Goal: Find specific page/section: Find specific page/section

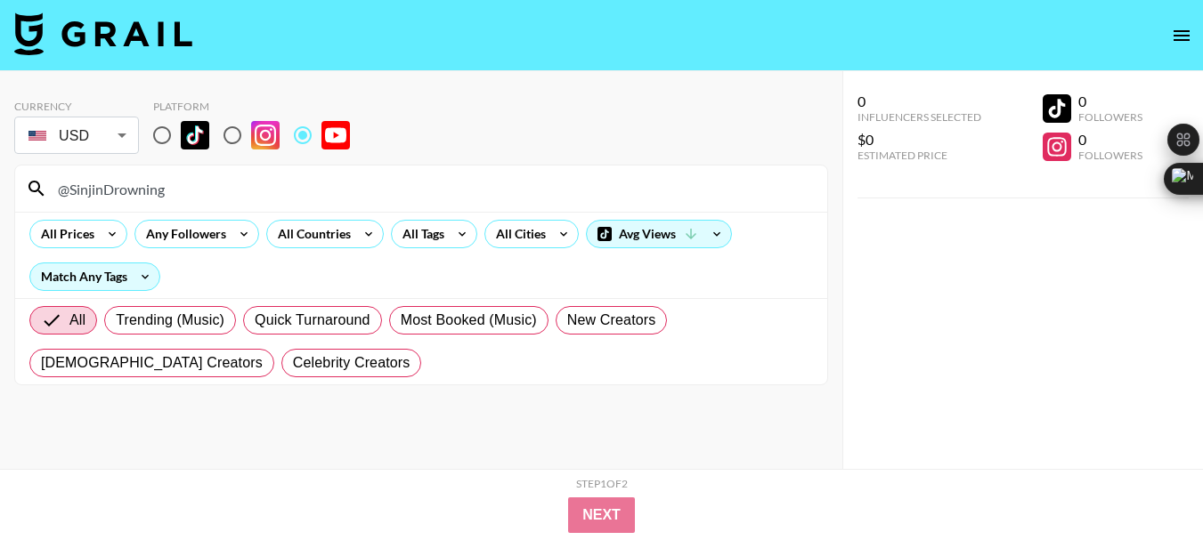
click at [114, 185] on input "@SinjinDrowning" at bounding box center [431, 189] width 769 height 28
type input "@quirkyquotareacts"
click at [126, 193] on input "@quirkyquotareacts" at bounding box center [431, 189] width 769 height 28
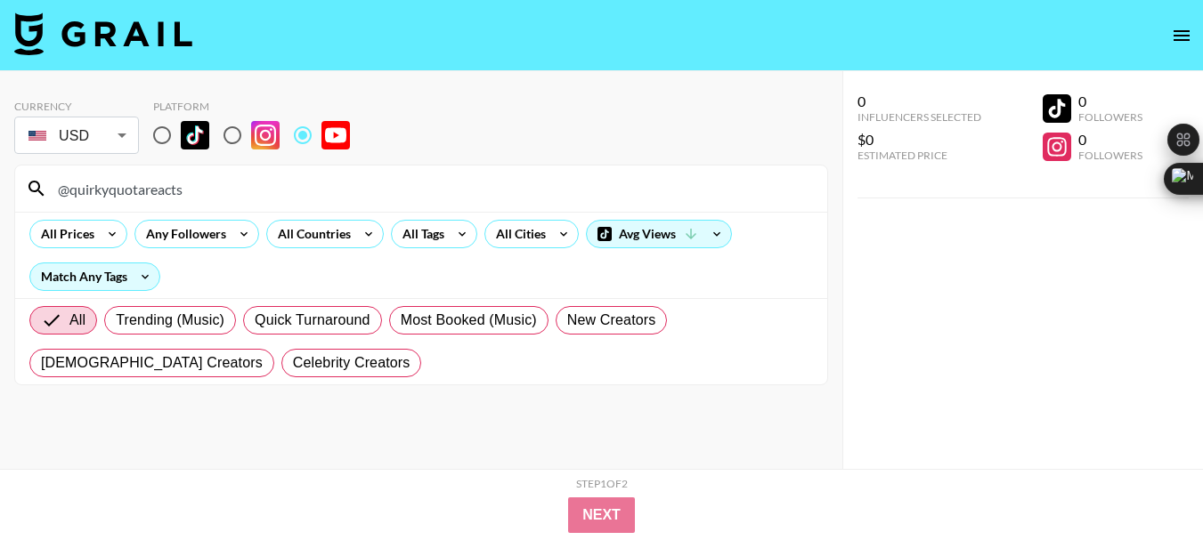
click at [126, 193] on input "@quirkyquotareacts" at bounding box center [431, 189] width 769 height 28
click at [124, 197] on input "@quirkyquotareacts" at bounding box center [431, 189] width 769 height 28
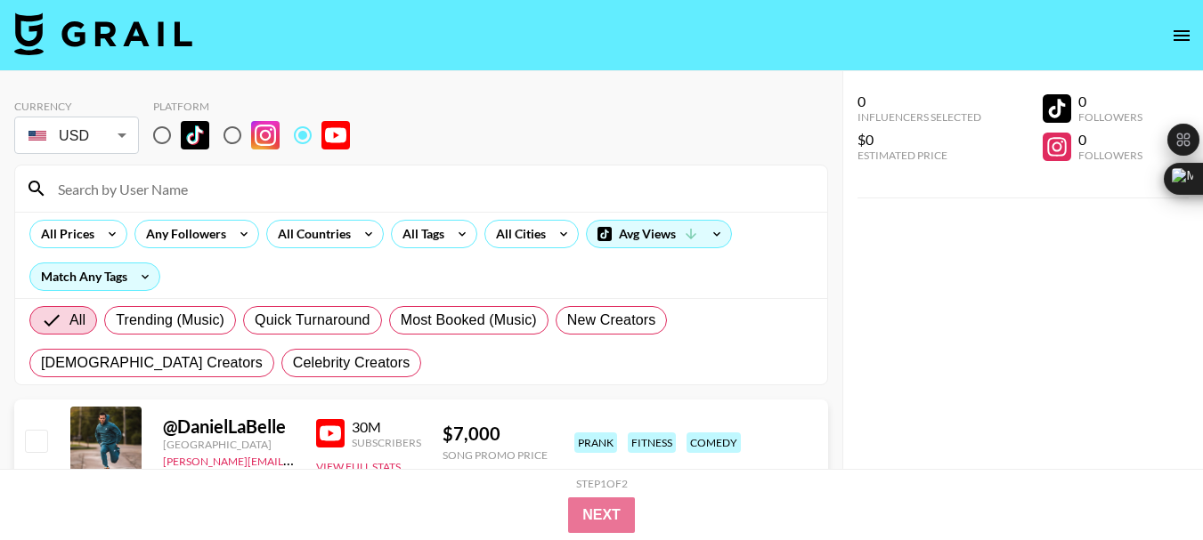
paste input "@JimmyHereLiveOfficial"
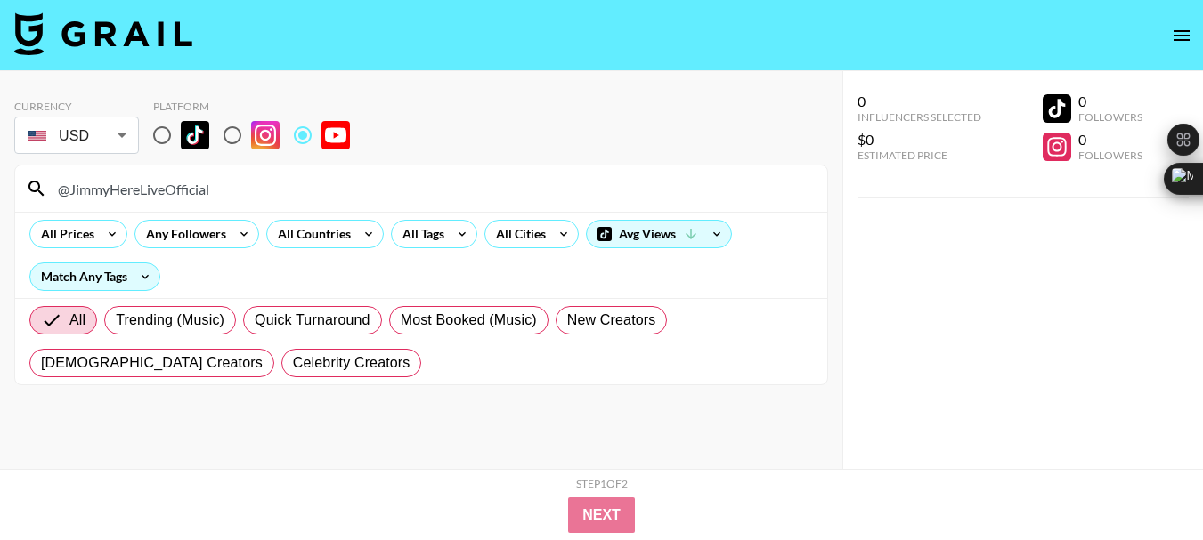
type input "@JimmyHereLiveOfficial"
click at [126, 189] on input "@JimmyHereLiveOfficial" at bounding box center [431, 189] width 769 height 28
click at [126, 188] on input "@JimmyHereLiveOfficial" at bounding box center [431, 189] width 769 height 28
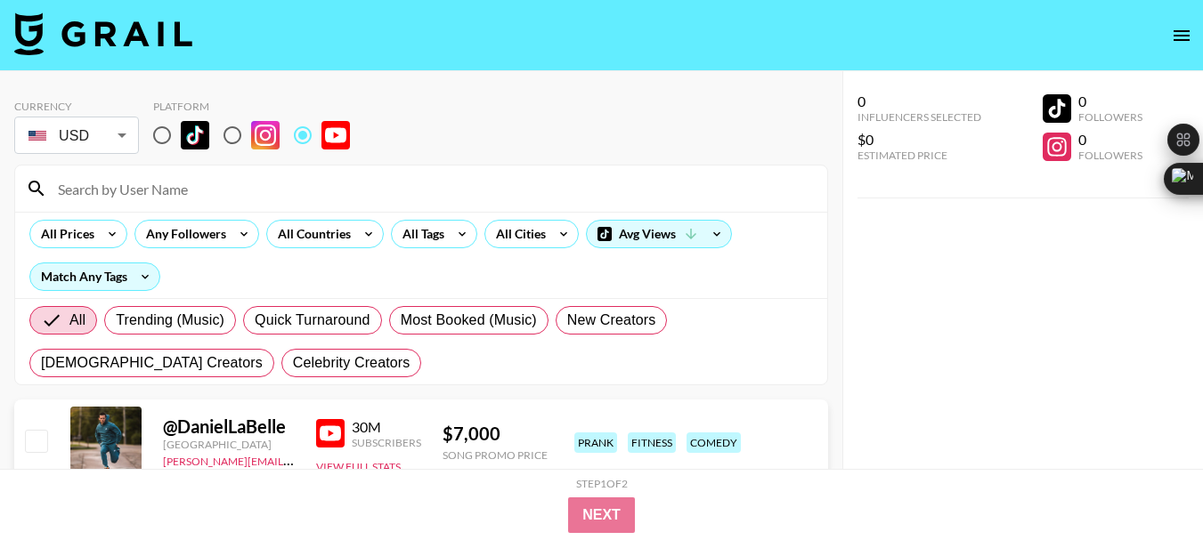
paste input "@AmpWorldReacts"
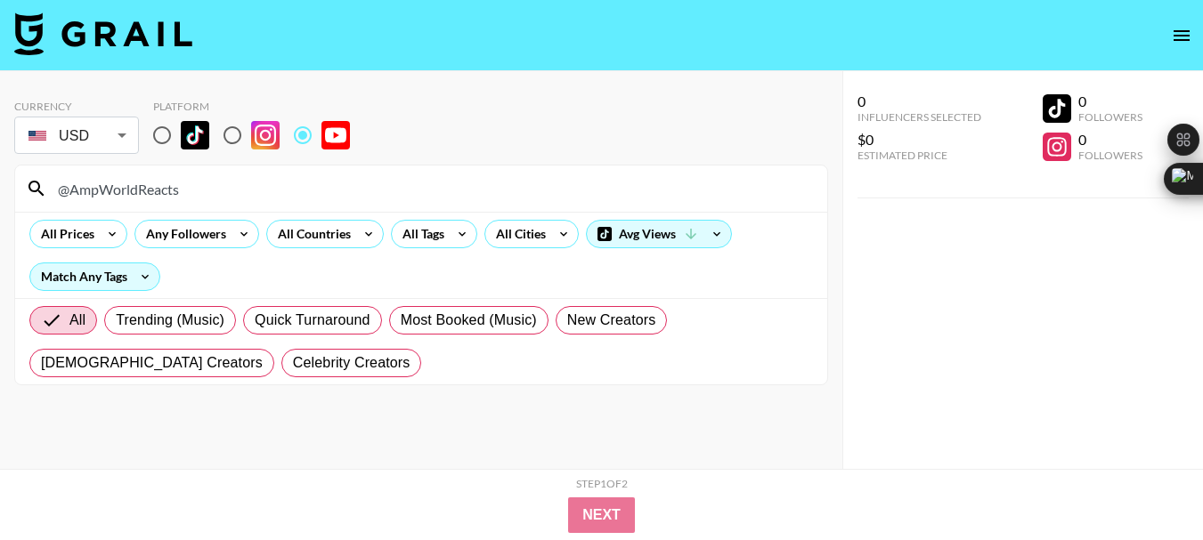
type input "@AmpWorldReacts"
click at [112, 191] on input "@AmpWorldReacts" at bounding box center [431, 189] width 769 height 28
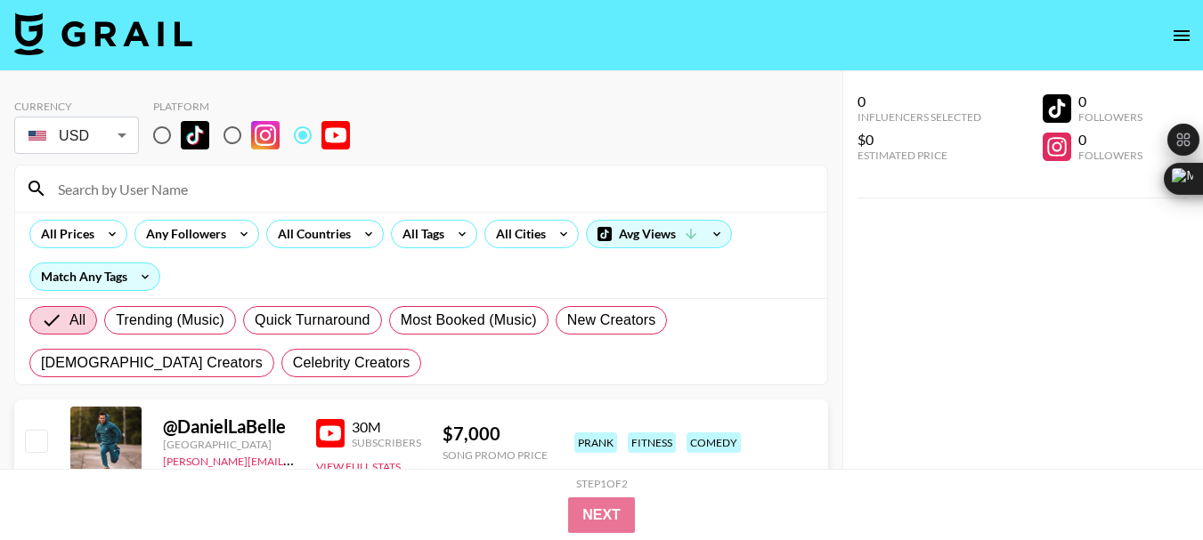
paste input "@MacmanUltra444"
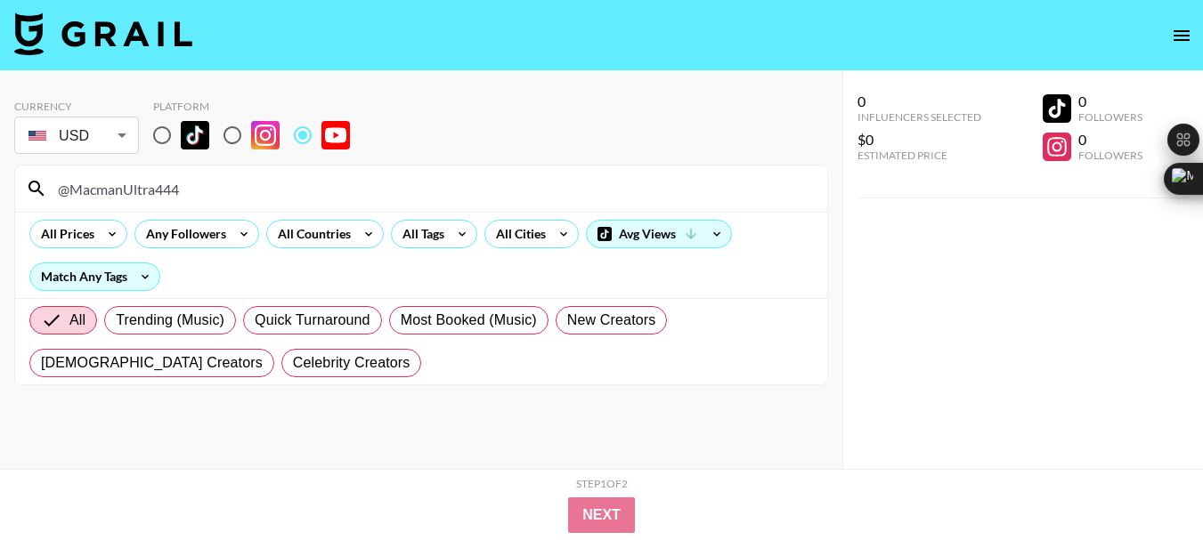
type input "@MacmanUltra444"
